Goal: Find specific page/section: Find specific page/section

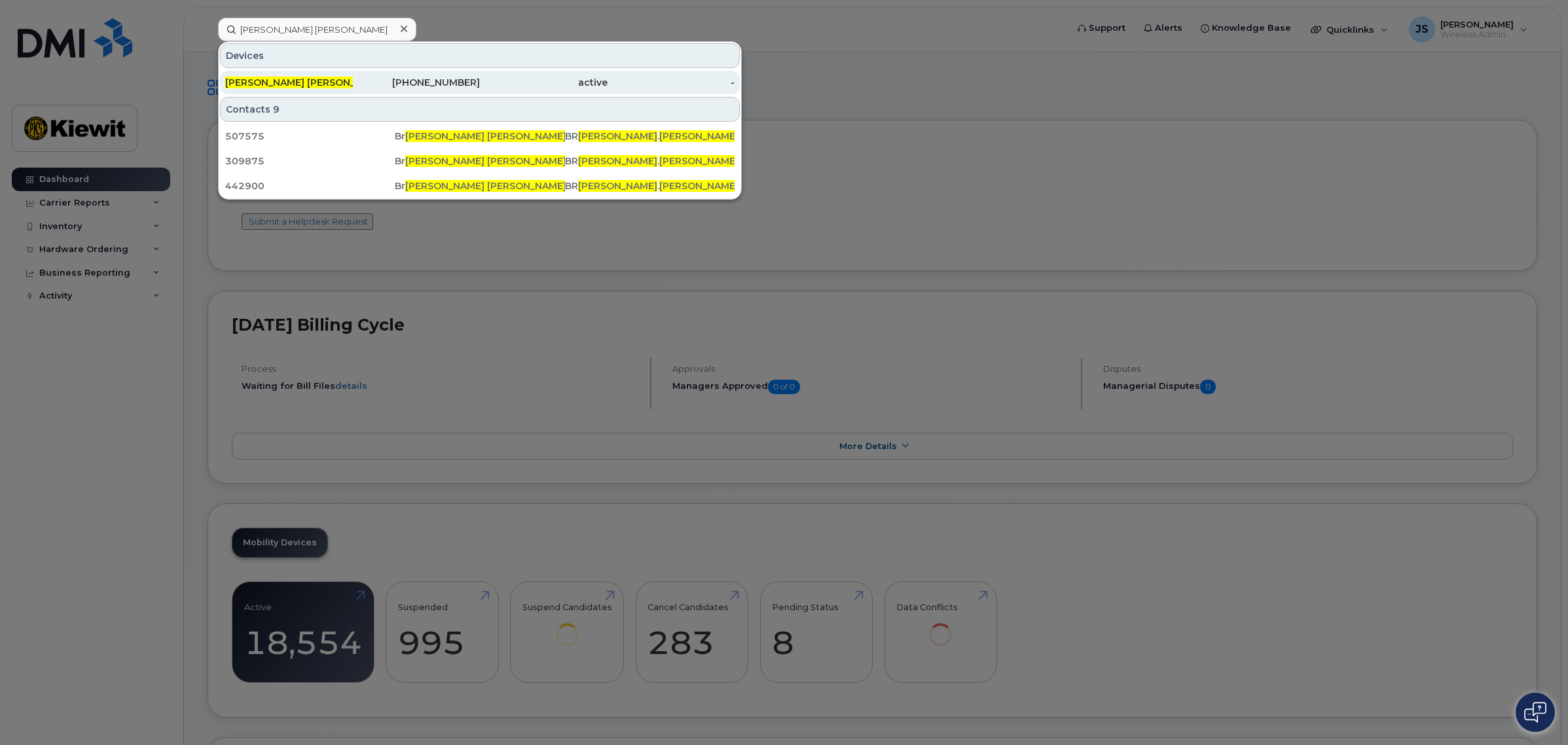
type input "[PERSON_NAME] [PERSON_NAME]"
click at [318, 80] on div "[PERSON_NAME] [PERSON_NAME] IELSON" at bounding box center [289, 82] width 127 height 13
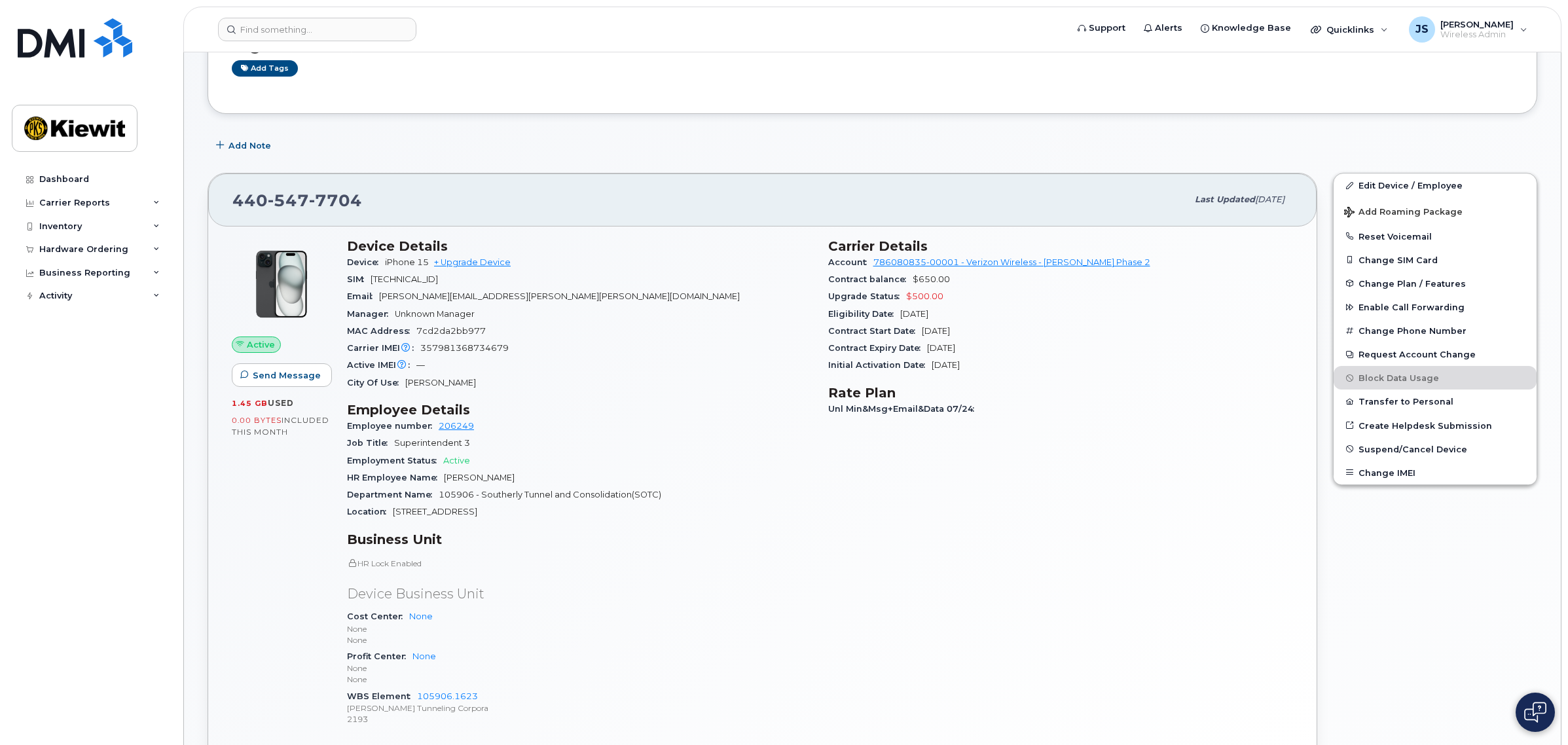
scroll to position [164, 0]
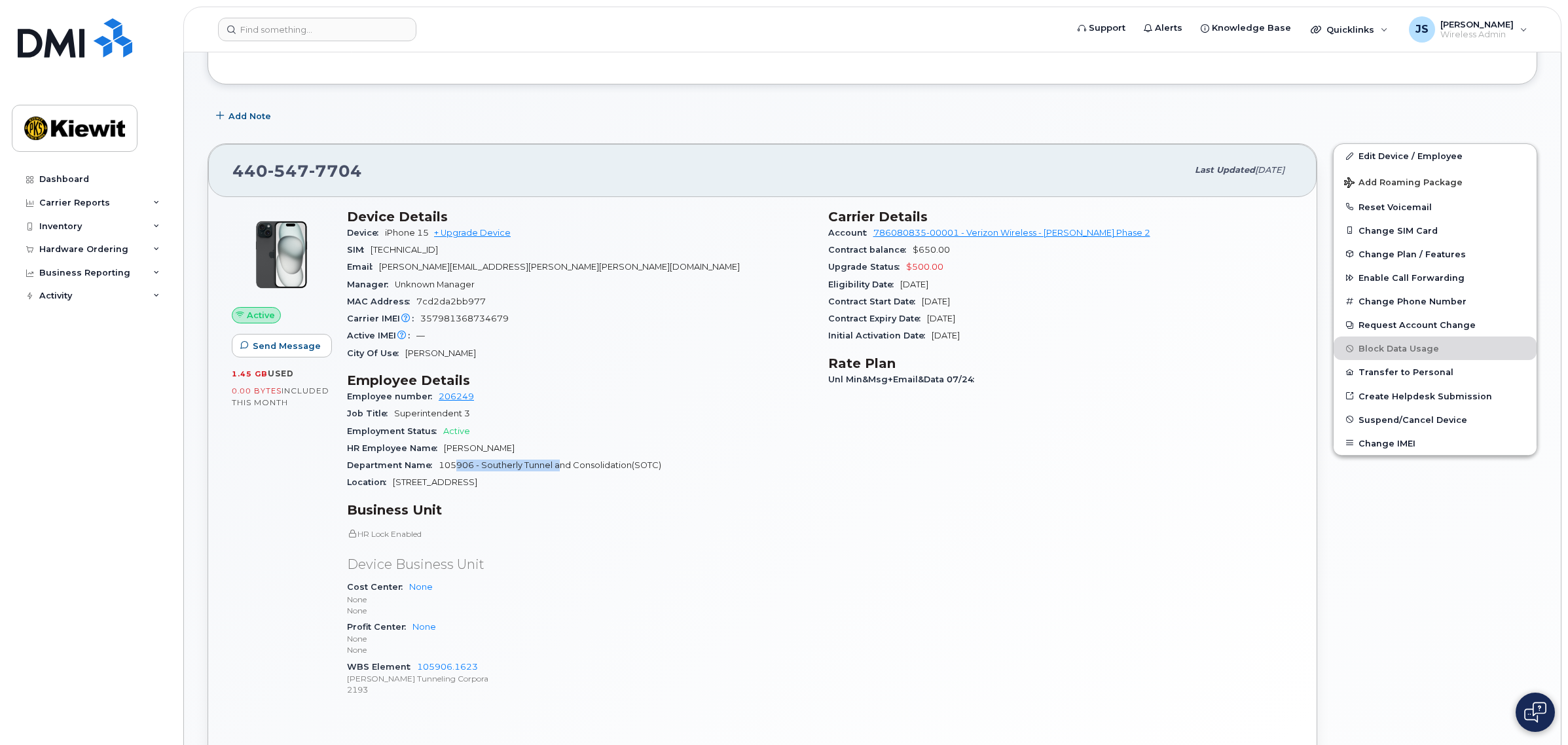
drag, startPoint x: 454, startPoint y: 469, endPoint x: 558, endPoint y: 465, distance: 104.1
click at [558, 465] on span "105906 - Southerly Tunnel and Consolidation(SOTC)" at bounding box center [550, 466] width 223 height 10
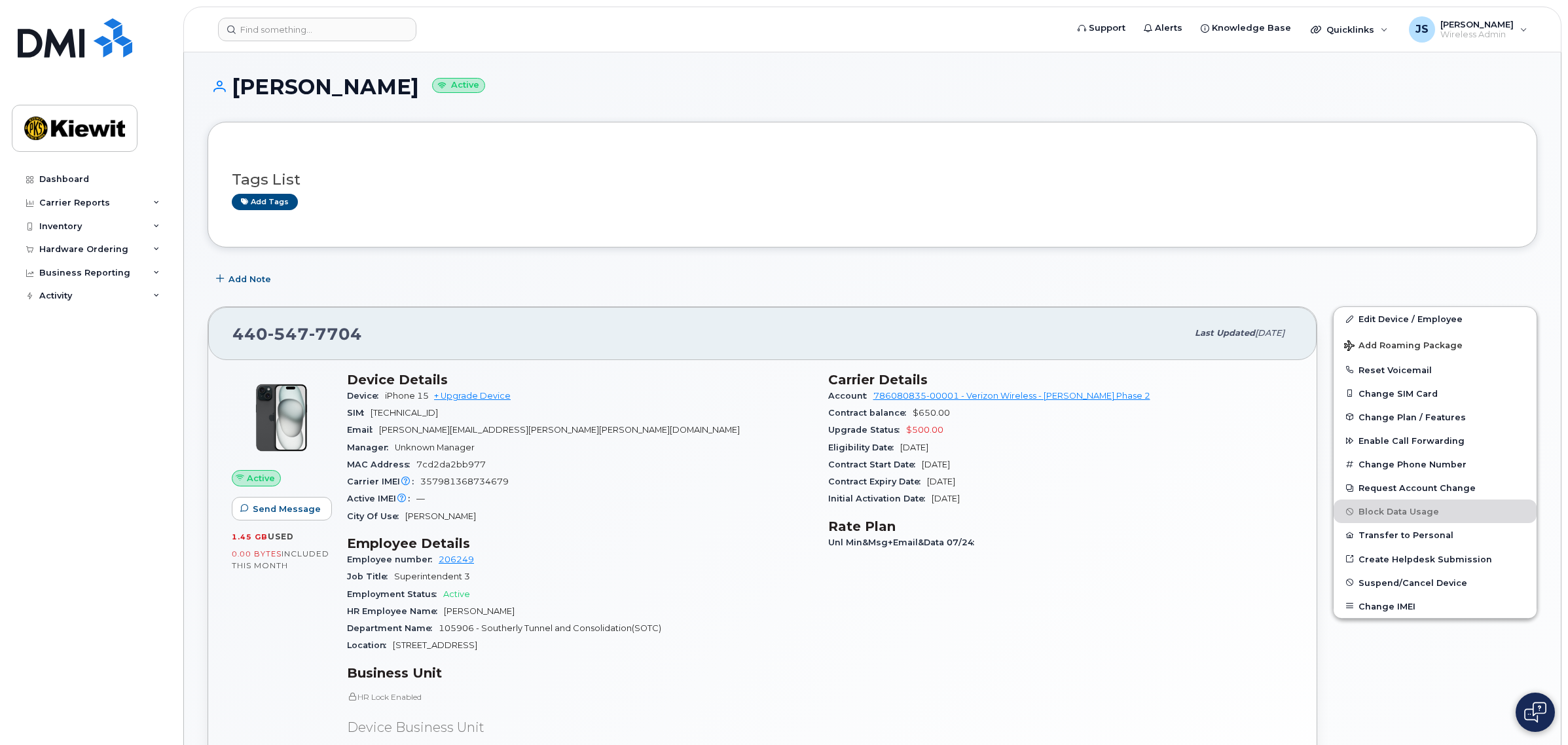
scroll to position [0, 0]
click at [359, 31] on input at bounding box center [317, 30] width 198 height 24
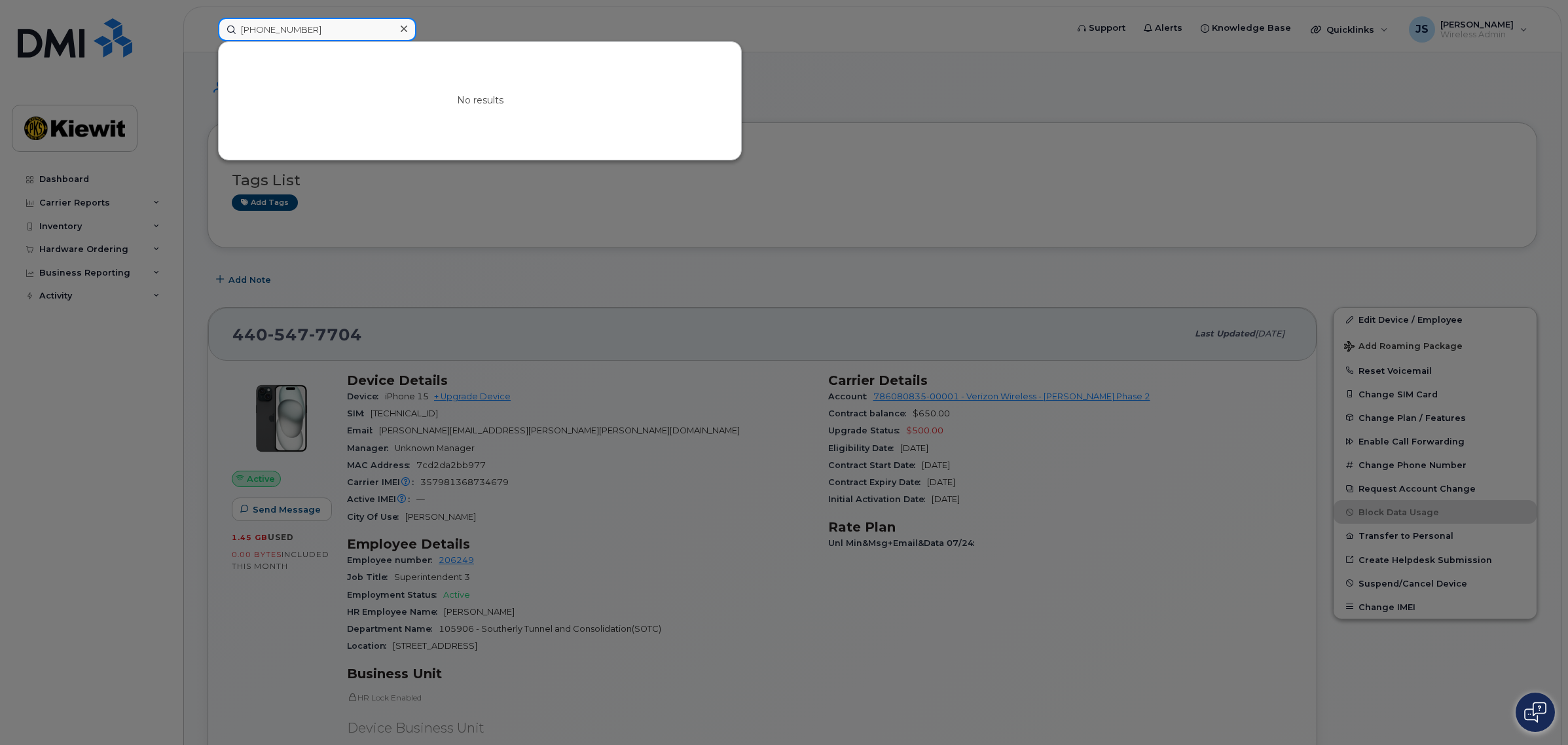
drag, startPoint x: 358, startPoint y: 27, endPoint x: 164, endPoint y: 10, distance: 194.7
click at [207, 18] on div "440-554-7970 No results" at bounding box center [637, 30] width 861 height 24
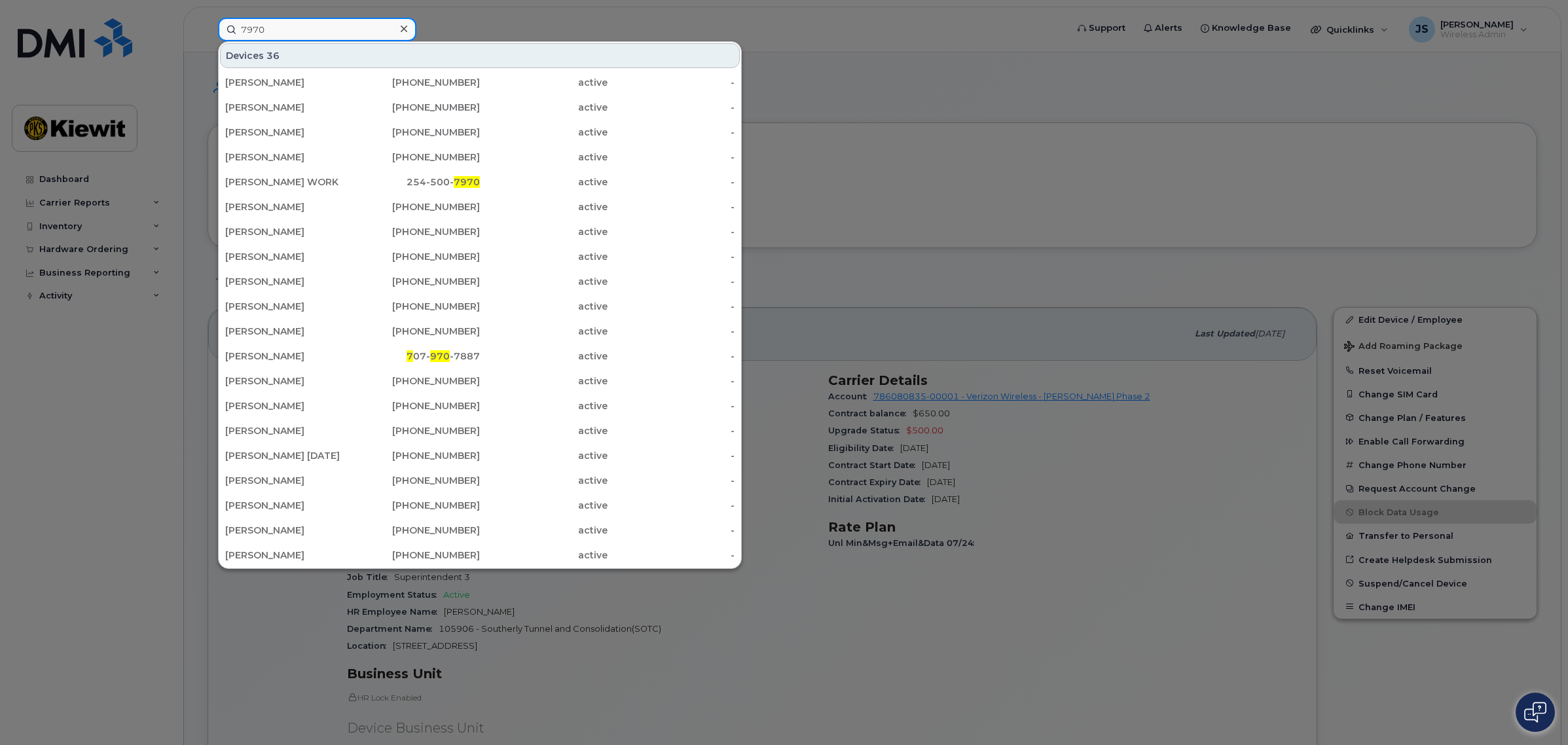
type input "7970"
